Goal: Task Accomplishment & Management: Complete application form

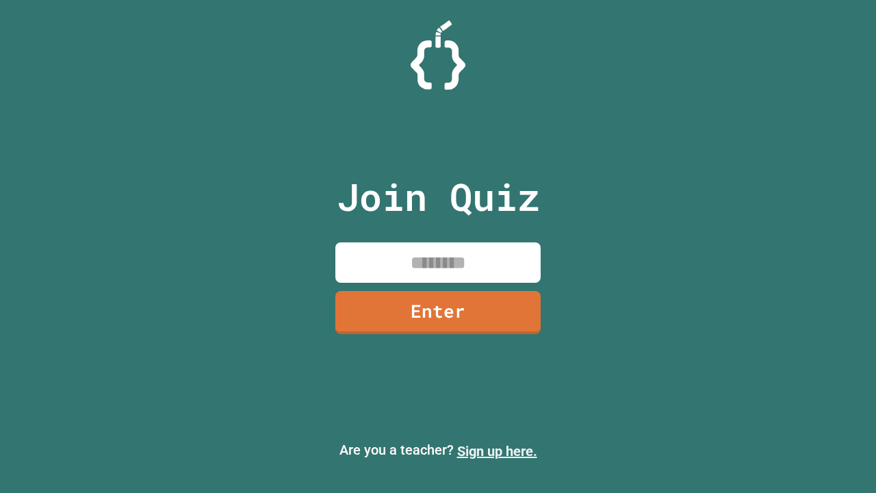
click at [497, 451] on link "Sign up here." at bounding box center [497, 451] width 80 height 16
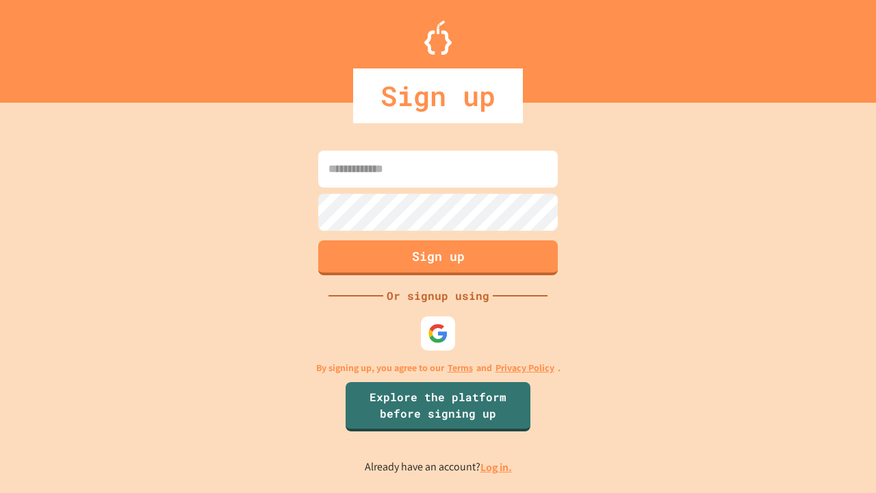
click at [497, 467] on link "Log in." at bounding box center [495, 467] width 31 height 14
